Goal: Communication & Community: Answer question/provide support

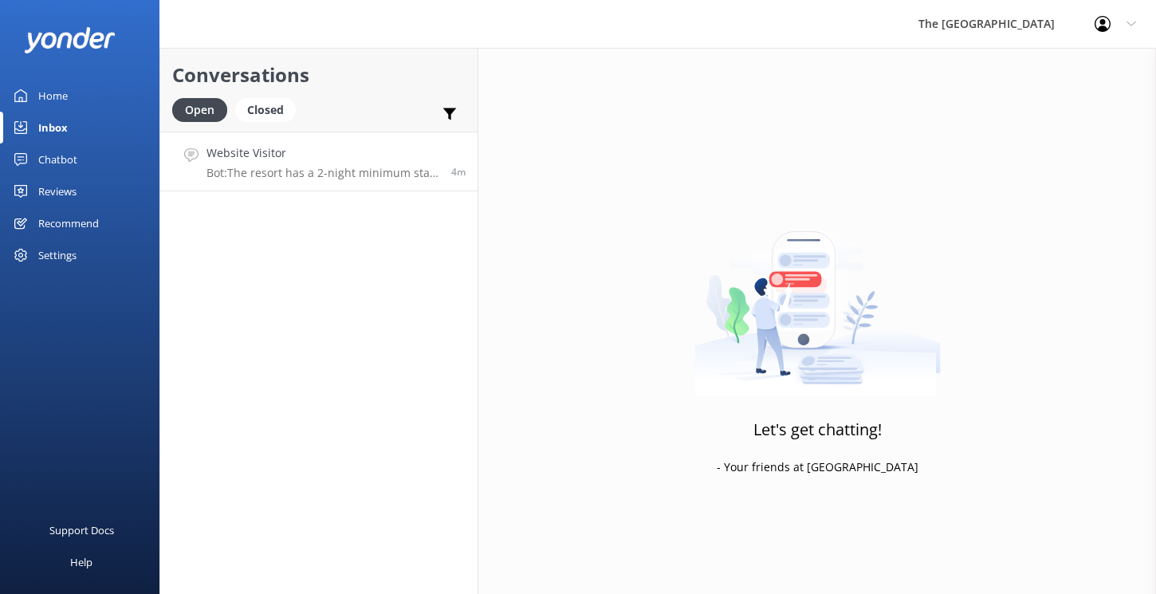
click at [288, 159] on h4 "Website Visitor" at bounding box center [322, 153] width 233 height 18
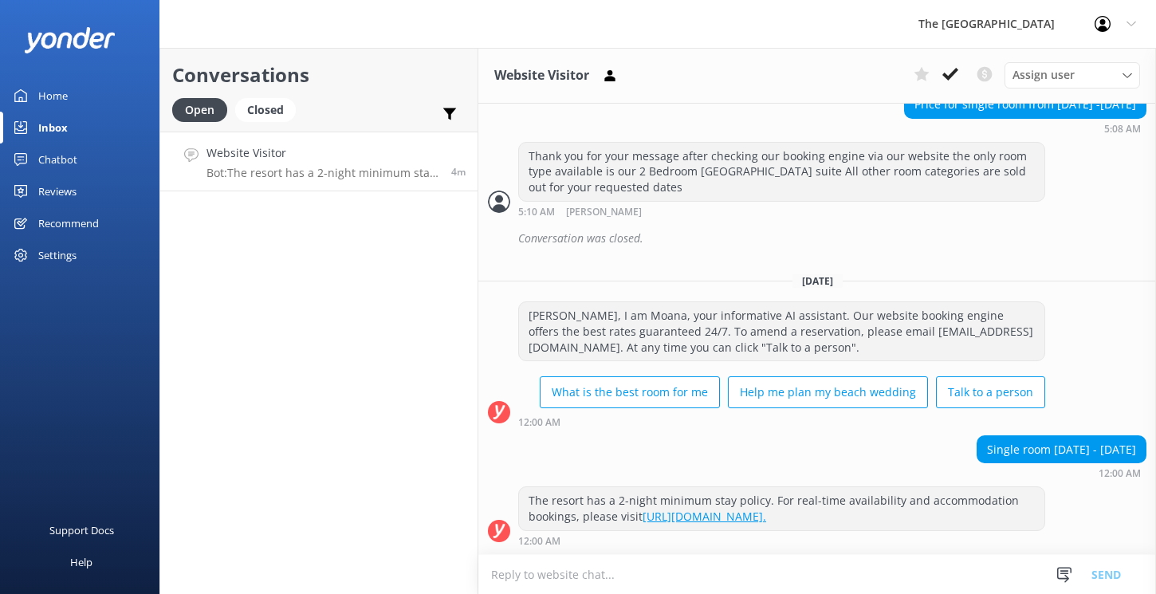
scroll to position [677, 0]
click at [1125, 79] on icon at bounding box center [1127, 76] width 10 height 10
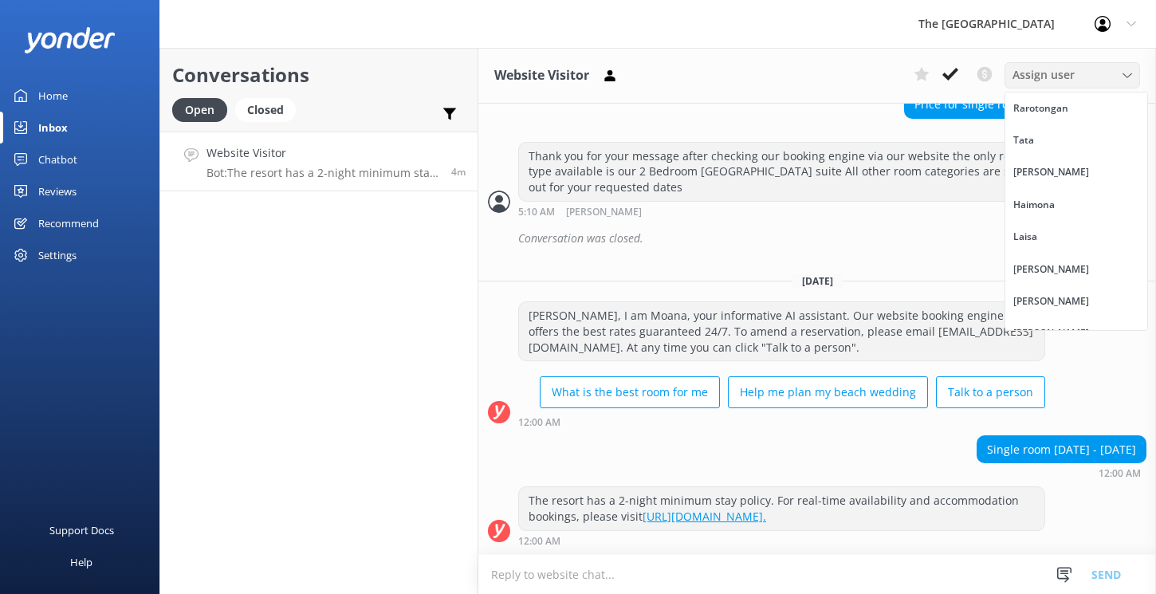
click at [1125, 79] on icon at bounding box center [1127, 76] width 10 height 10
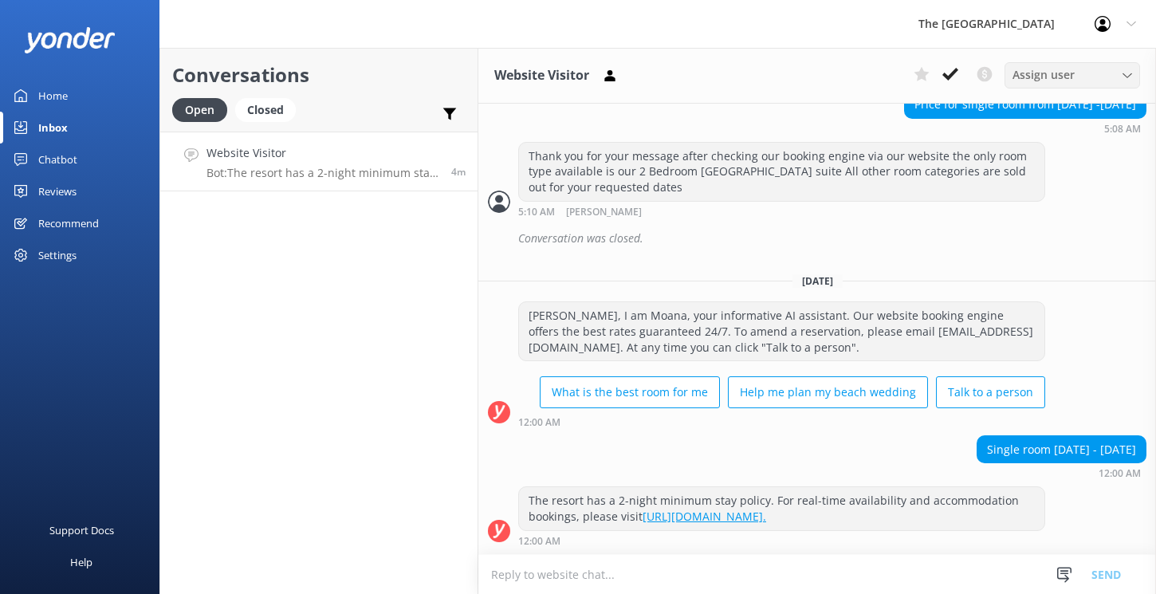
click at [1121, 80] on div "Assign user" at bounding box center [1072, 75] width 128 height 18
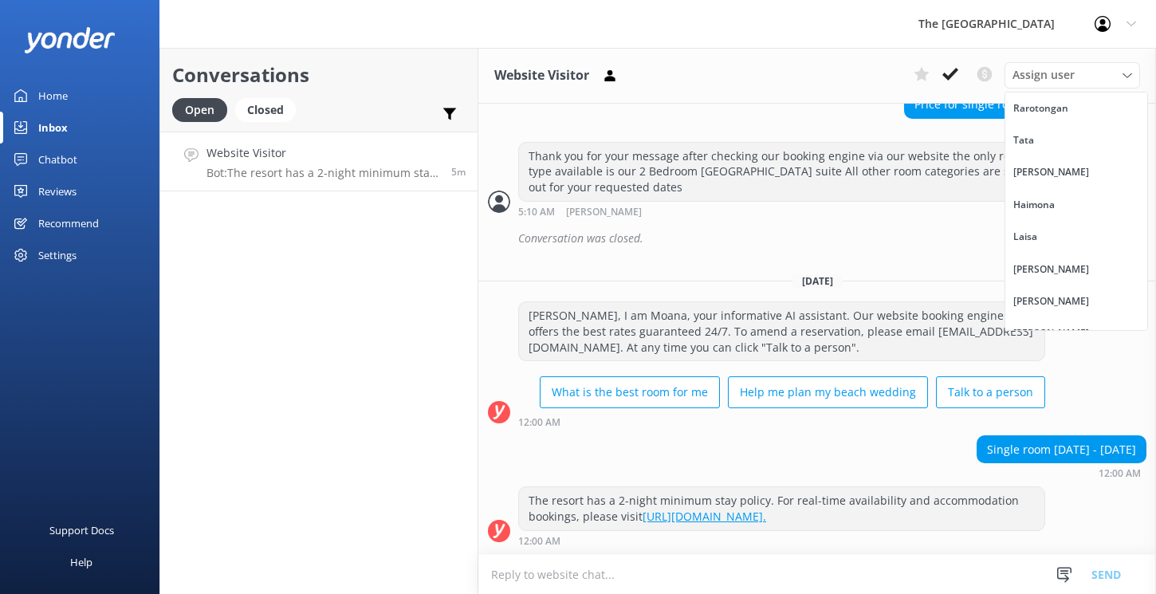
click at [897, 225] on div "Conversation was closed." at bounding box center [832, 238] width 628 height 27
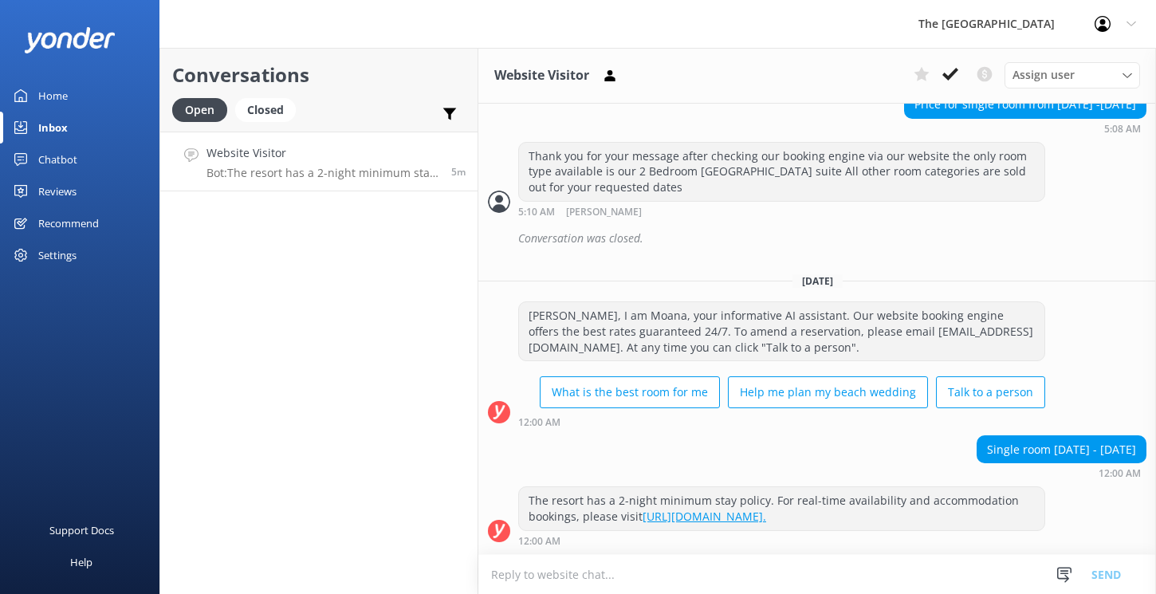
click at [540, 587] on textarea at bounding box center [816, 574] width 677 height 39
paste textarea "To make your reservation: You're able to immediately secure the best special ra…"
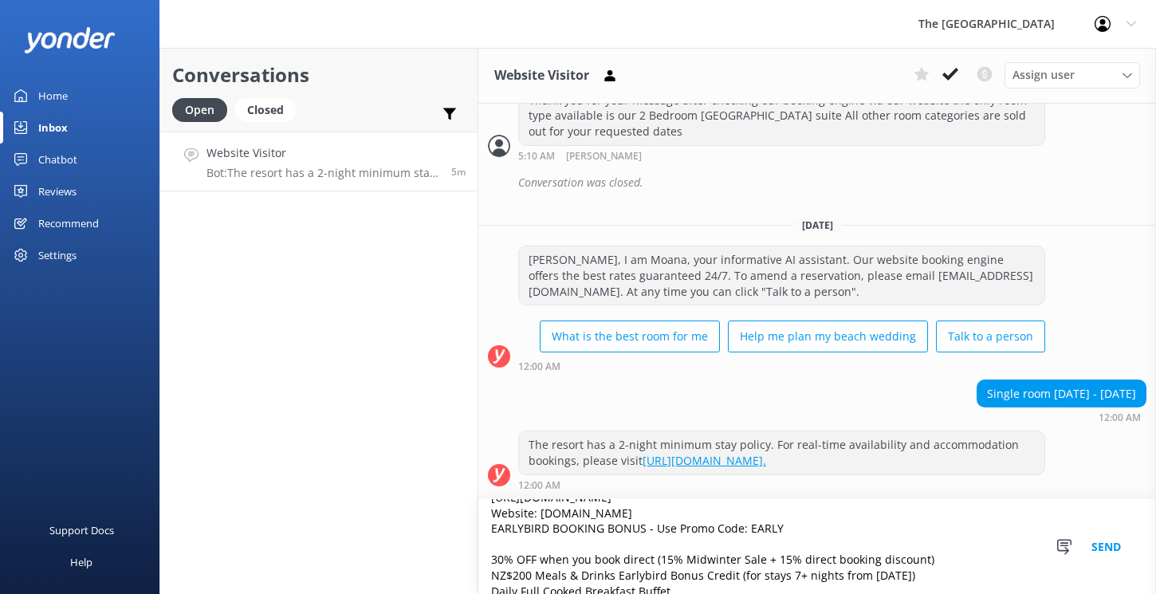
scroll to position [0, 0]
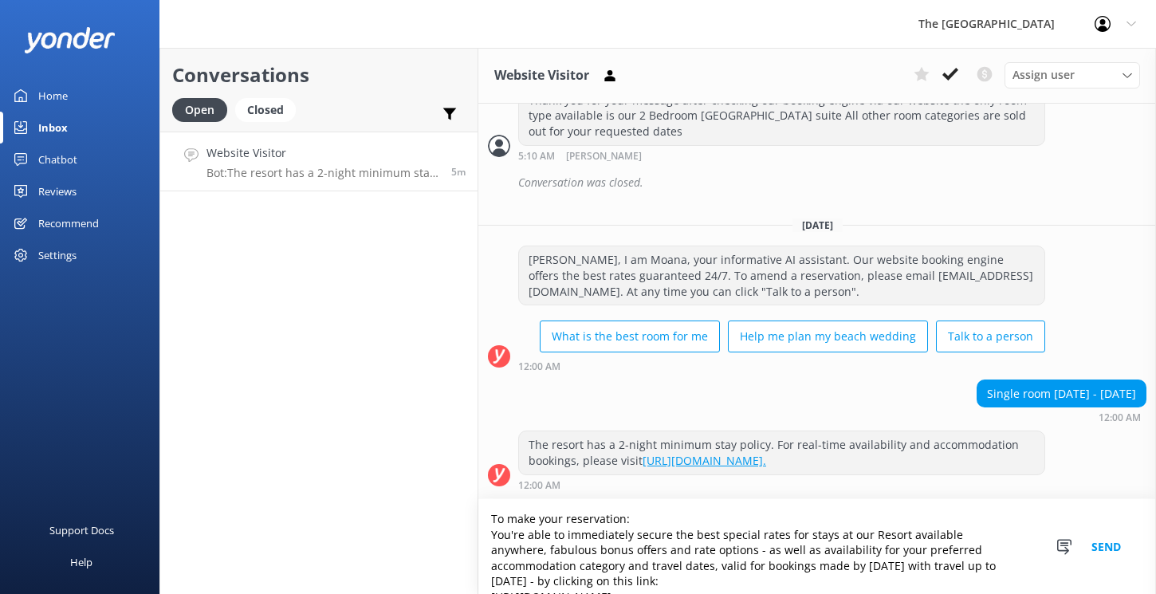
click at [494, 518] on textarea "To make your reservation: You're able to immediately secure the best special ra…" at bounding box center [816, 546] width 677 height 95
click at [492, 517] on textarea "To make your reservation: You're able to immediately secure the best special ra…" at bounding box center [816, 546] width 677 height 95
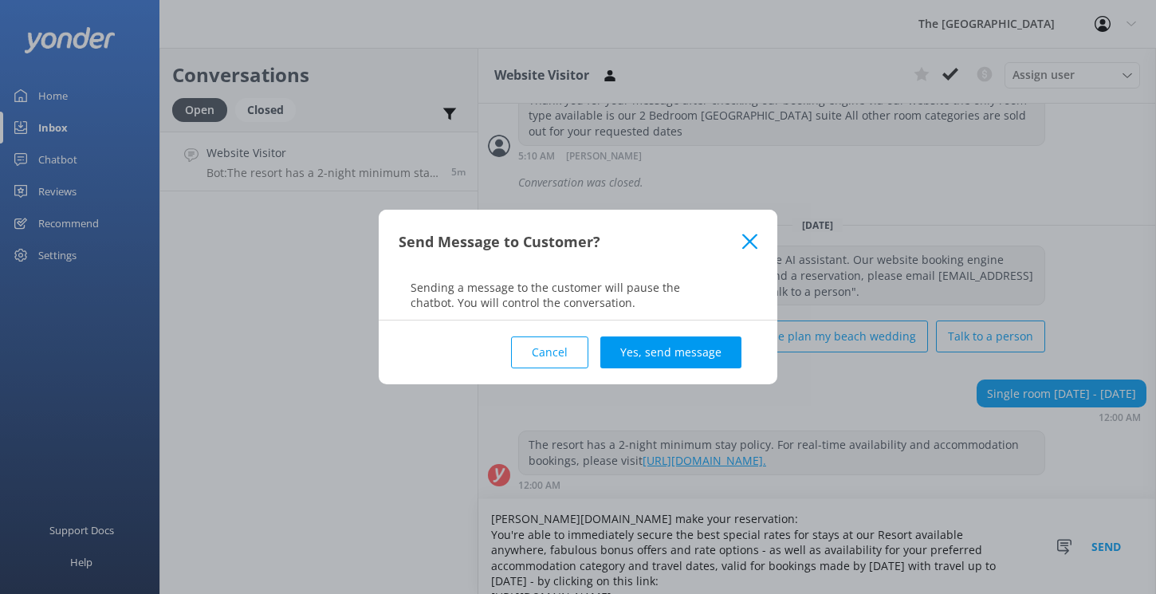
type textarea "[PERSON_NAME][DOMAIN_NAME] make your reservation: You're able to immediately se…"
click at [543, 352] on button "Cancel" at bounding box center [549, 352] width 77 height 32
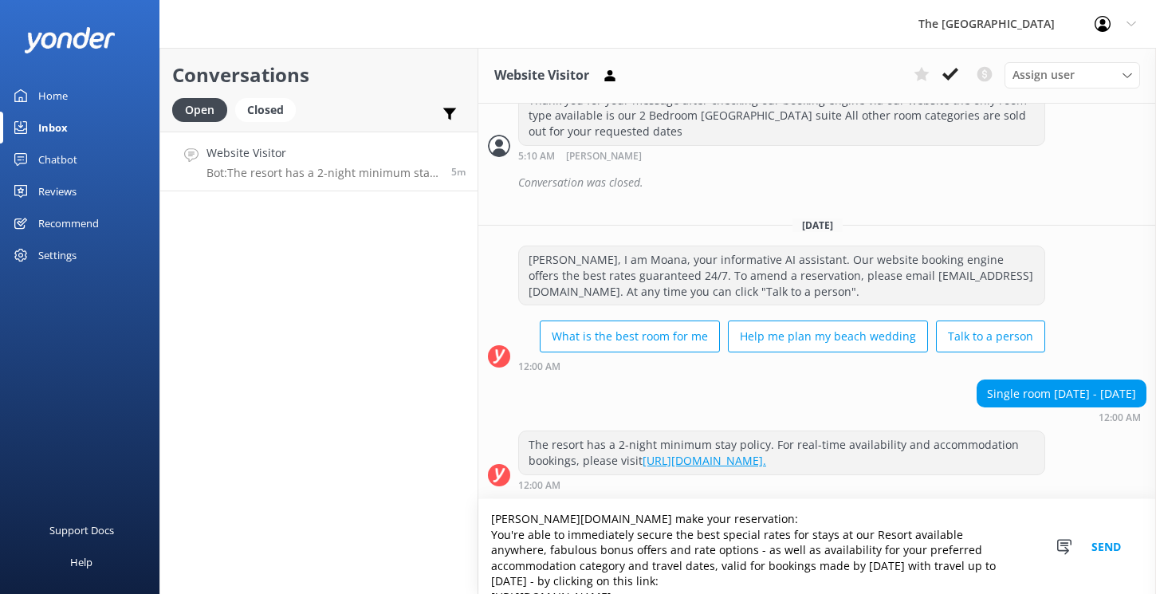
click at [1104, 540] on button "Send" at bounding box center [1106, 546] width 60 height 95
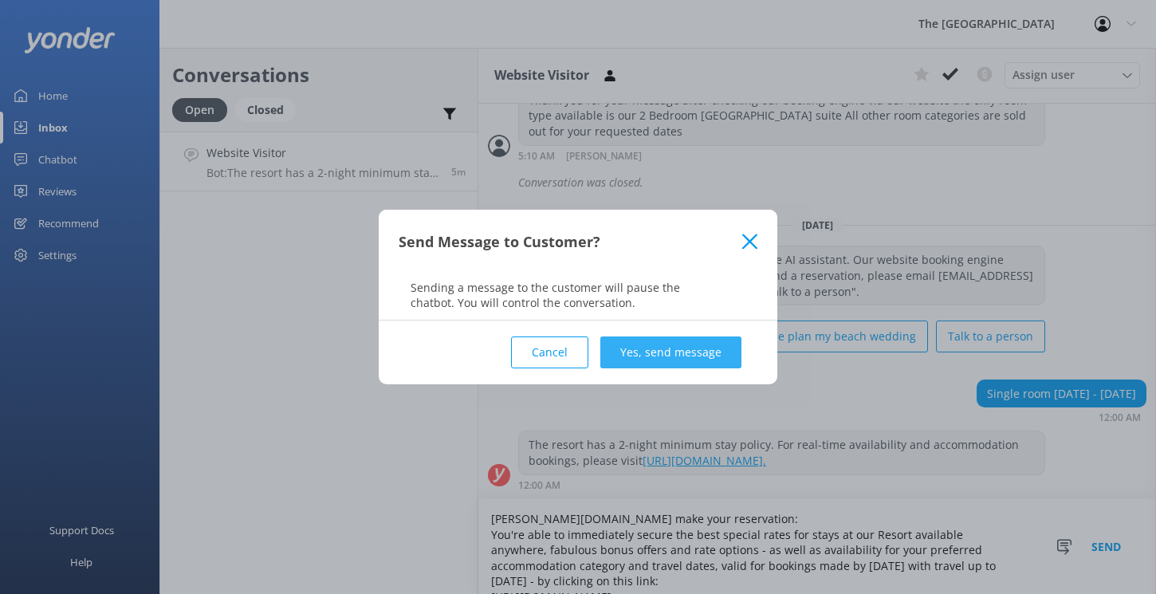
click at [685, 365] on button "Yes, send message" at bounding box center [670, 352] width 141 height 32
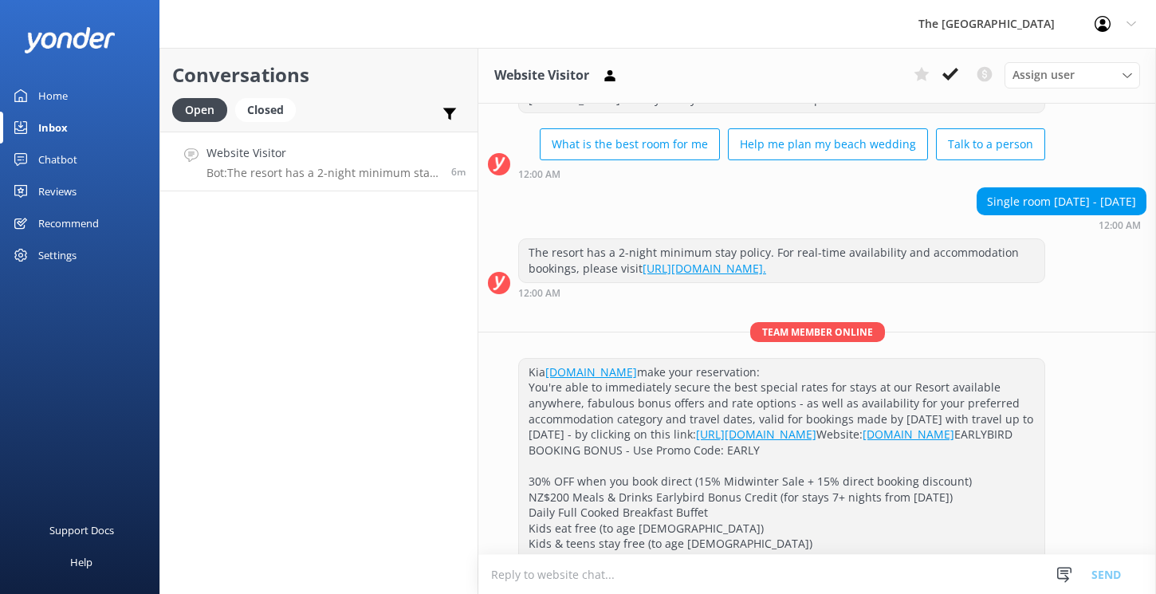
scroll to position [1062, 0]
